Goal: Task Accomplishment & Management: Manage account settings

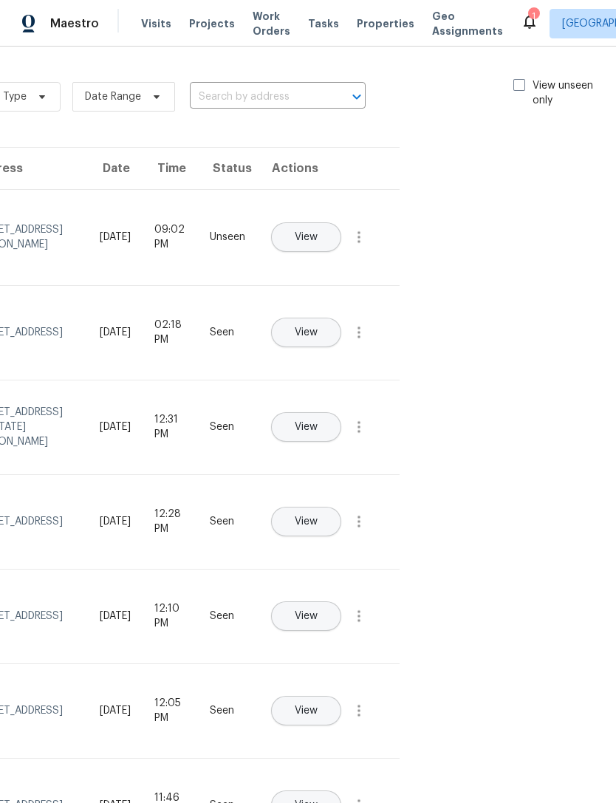
scroll to position [-1, 168]
click at [525, 81] on label "View unseen only" at bounding box center [568, 93] width 103 height 30
click at [525, 81] on input "View unseen only" at bounding box center [522, 83] width 10 height 10
checkbox input "true"
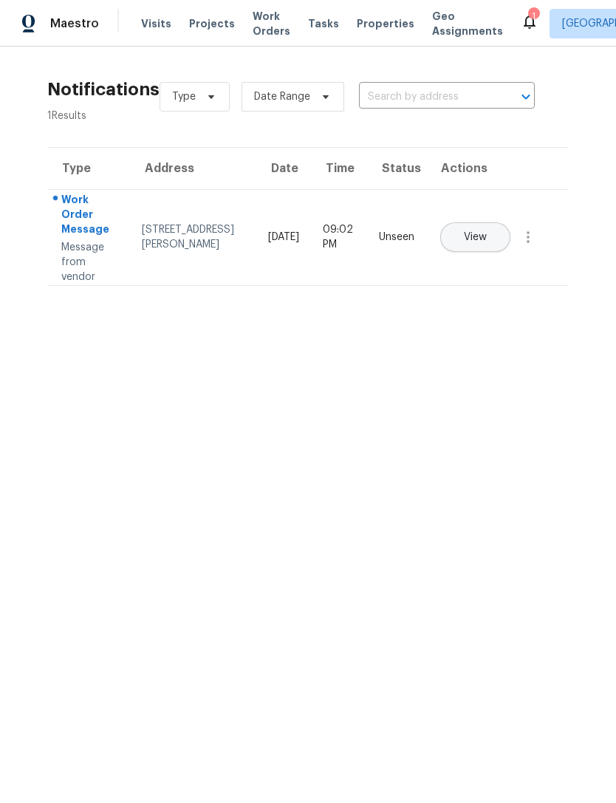
scroll to position [0, 0]
click at [511, 222] on button "View" at bounding box center [475, 237] width 70 height 30
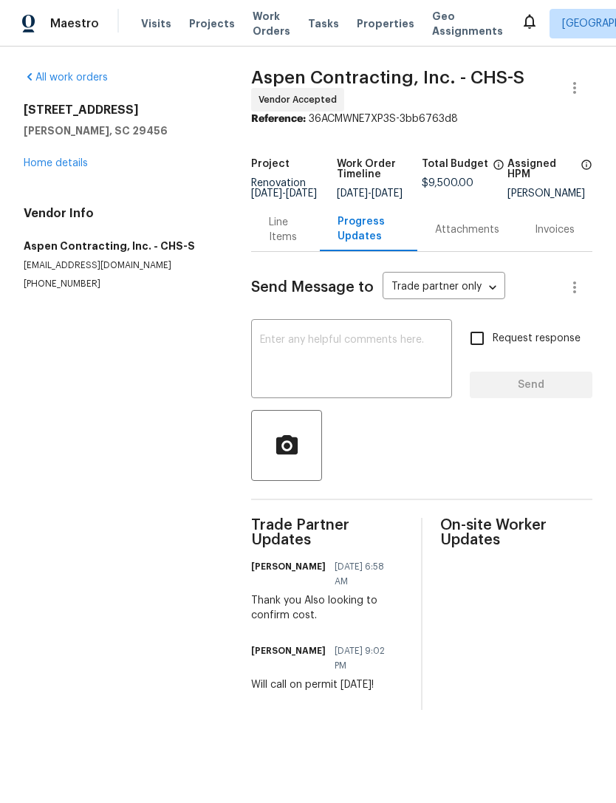
click at [269, 22] on span "Work Orders" at bounding box center [272, 24] width 38 height 30
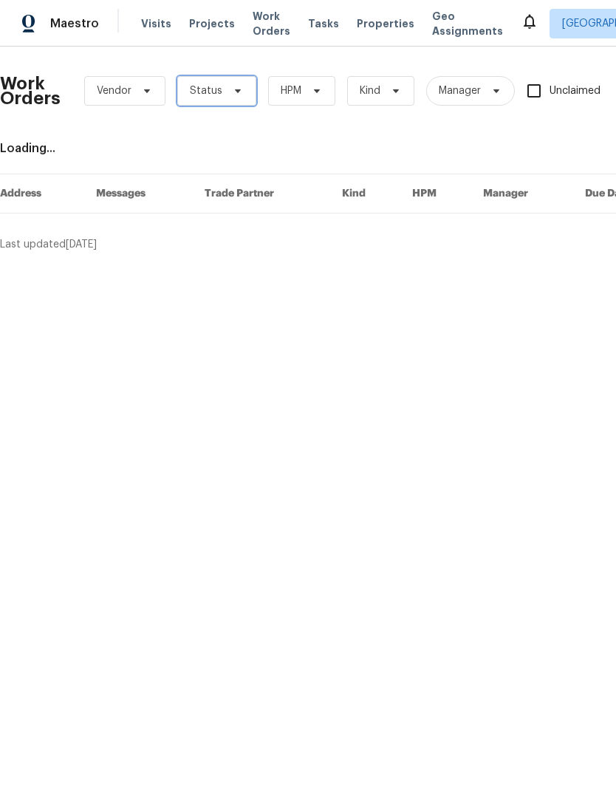
click at [242, 92] on span "Status" at bounding box center [216, 91] width 79 height 30
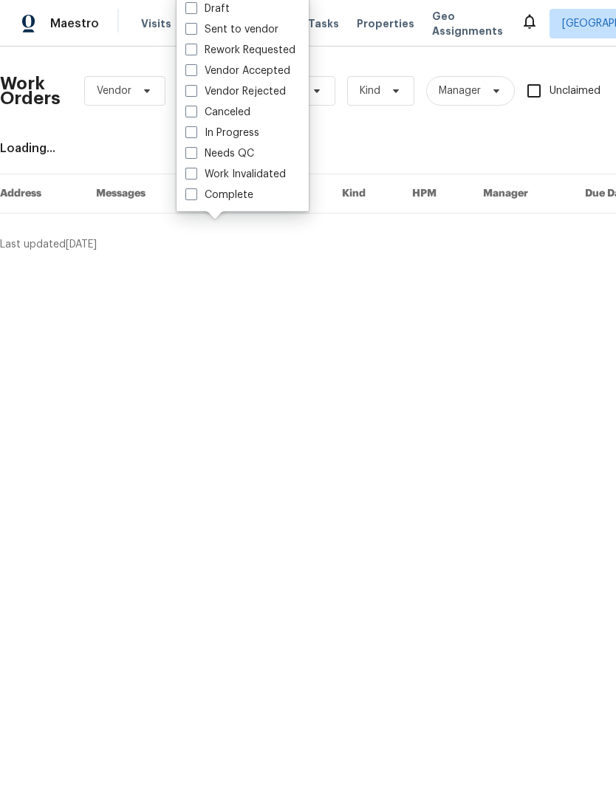
click at [201, 152] on label "Needs QC" at bounding box center [220, 153] width 69 height 15
click at [195, 152] on input "Needs QC" at bounding box center [191, 151] width 10 height 10
checkbox input "true"
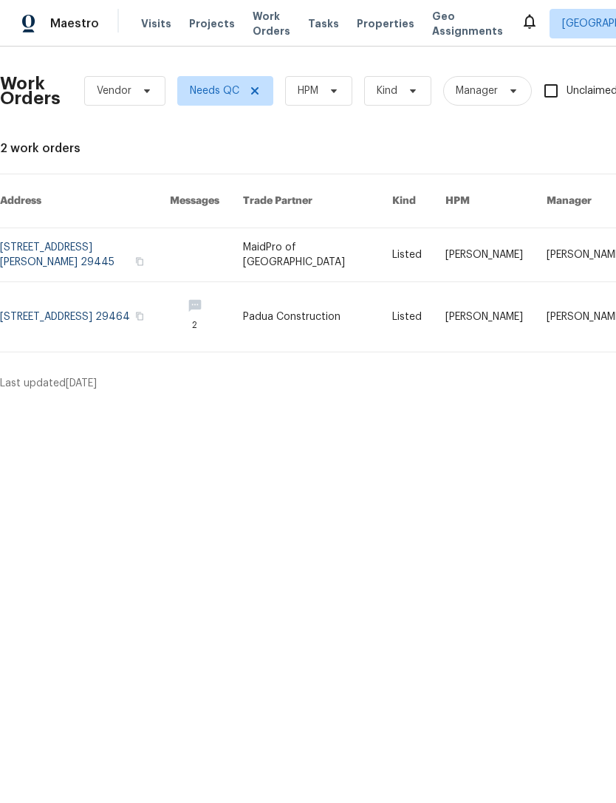
click at [363, 21] on span "Properties" at bounding box center [386, 23] width 58 height 15
